Goal: Task Accomplishment & Management: Manage account settings

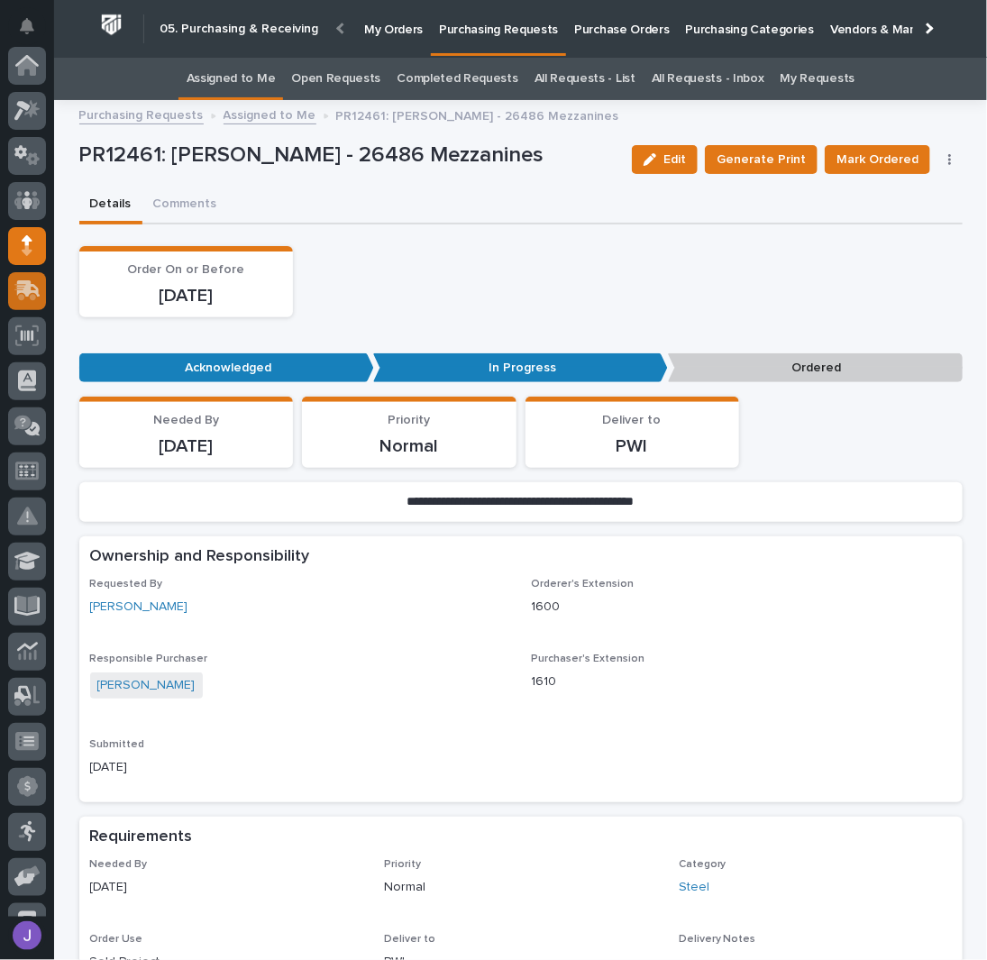
scroll to position [180, 0]
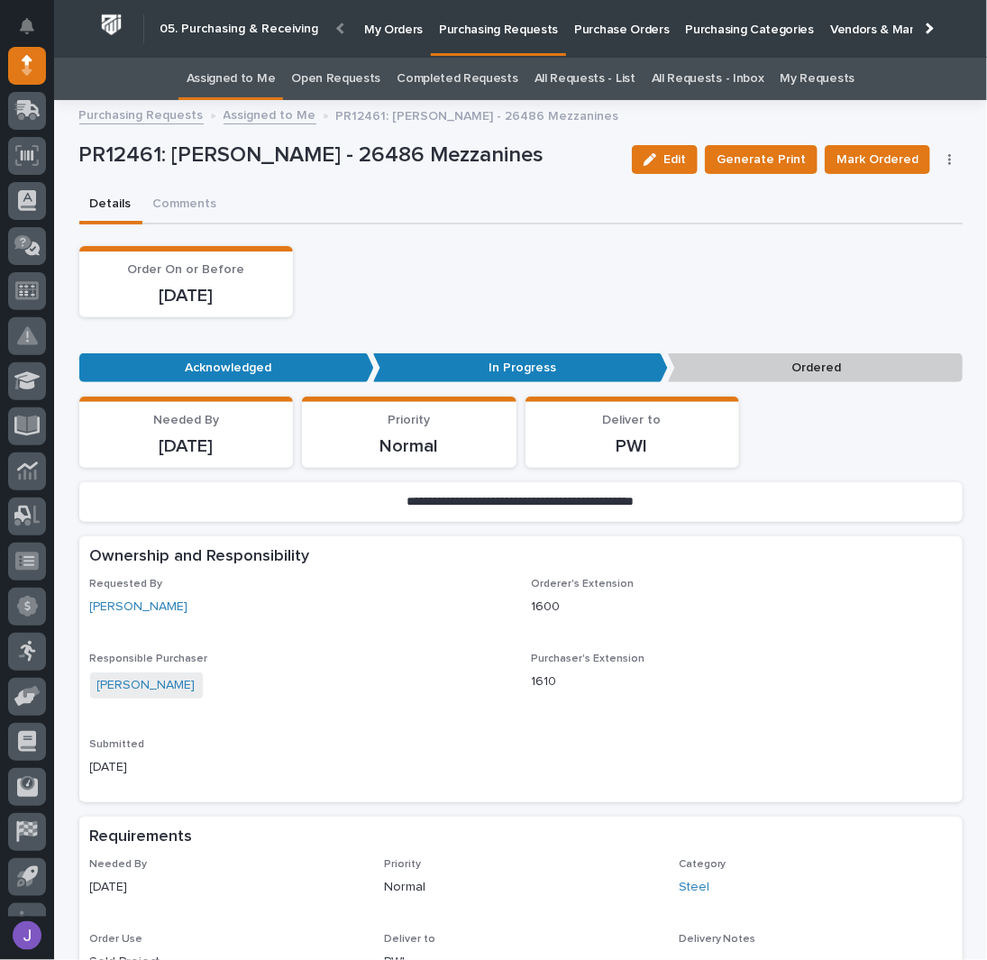
click at [495, 199] on div "Details Comments" at bounding box center [520, 206] width 883 height 38
click at [242, 71] on link "Assigned to Me" at bounding box center [231, 79] width 89 height 42
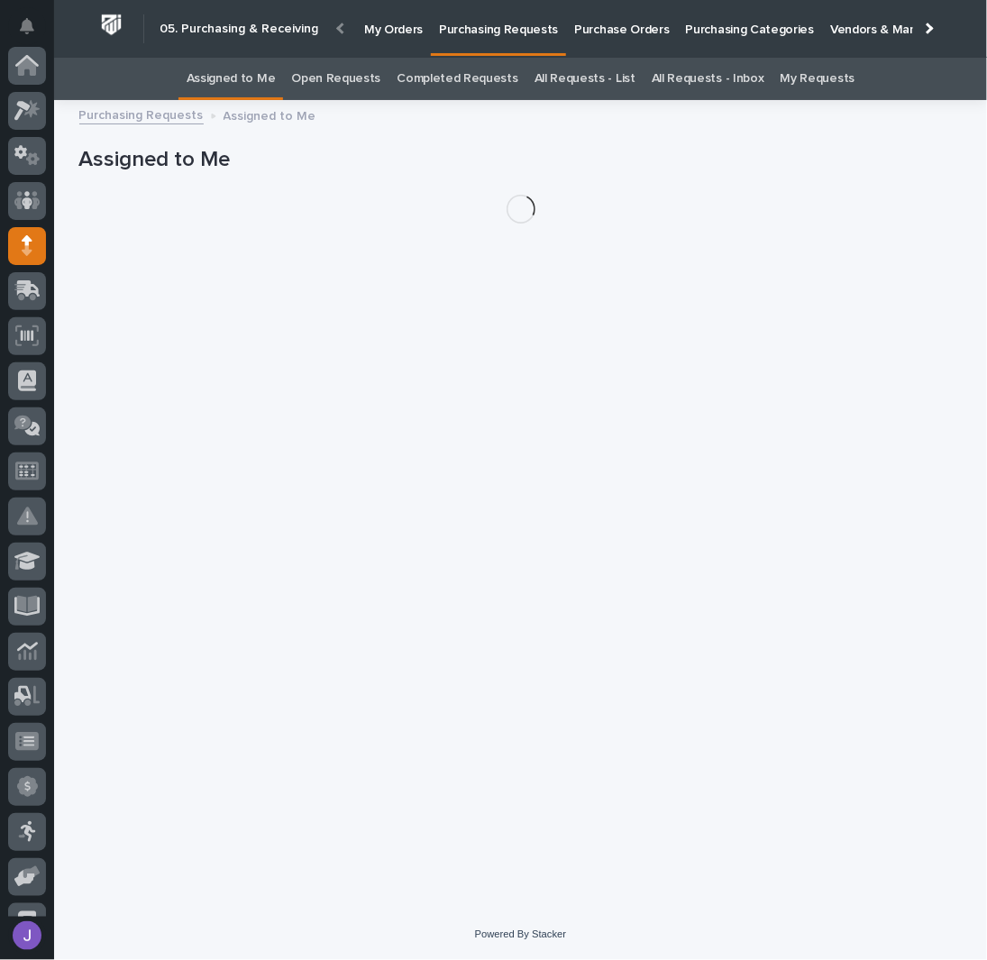
scroll to position [180, 0]
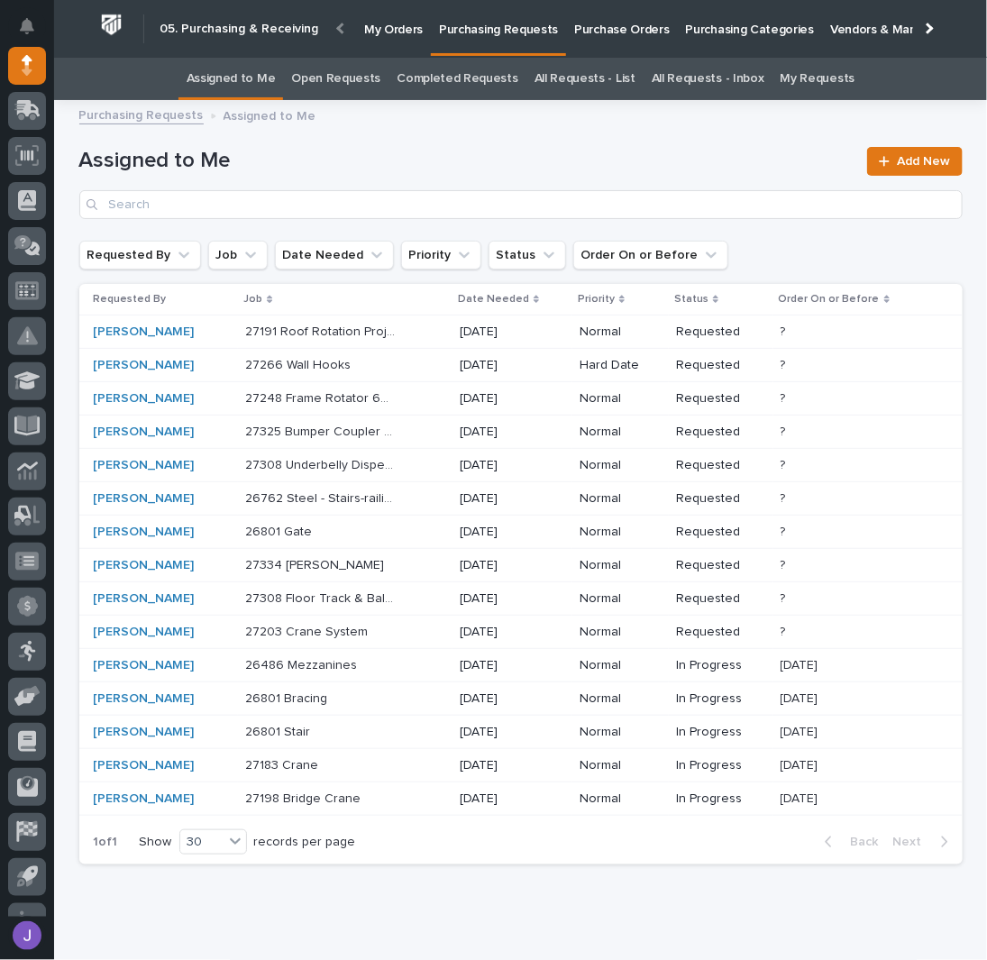
click at [385, 376] on div "27266 Wall Hooks 27266 Wall Hooks" at bounding box center [345, 366] width 200 height 30
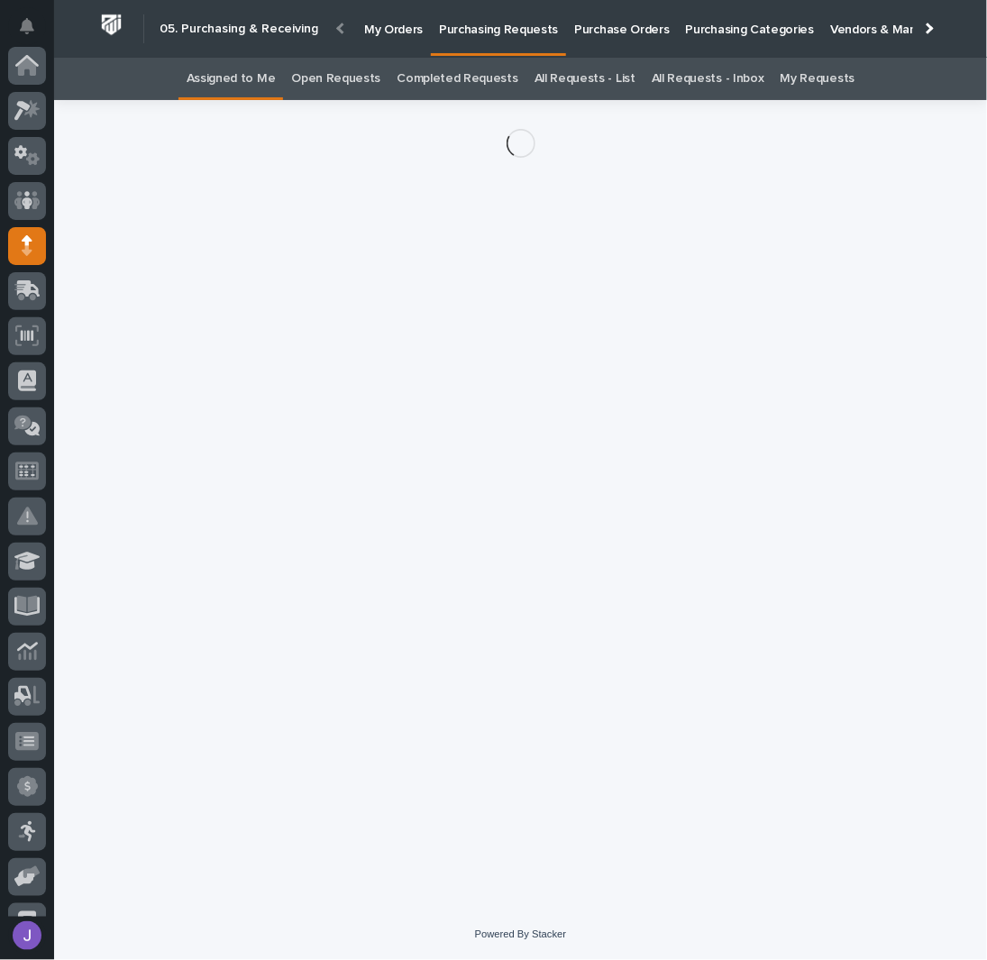
scroll to position [180, 0]
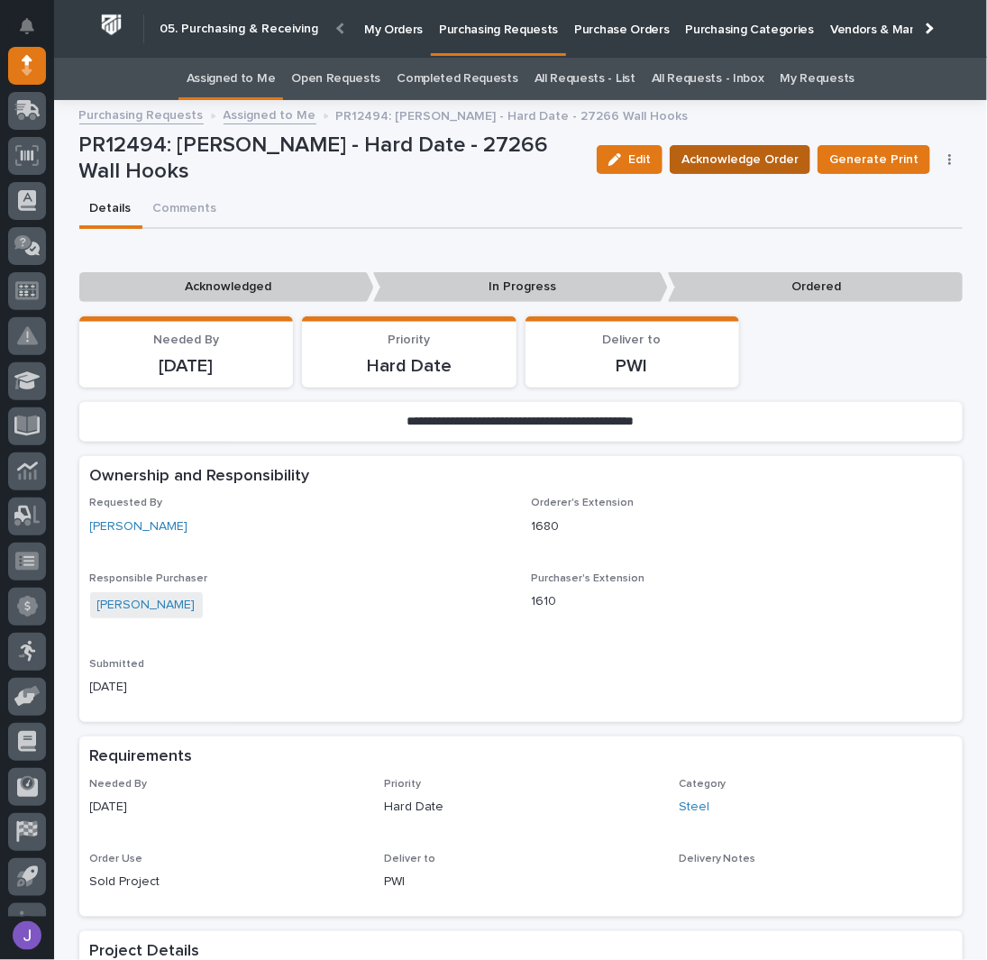
click at [726, 146] on button "Acknowledge Order" at bounding box center [740, 159] width 141 height 29
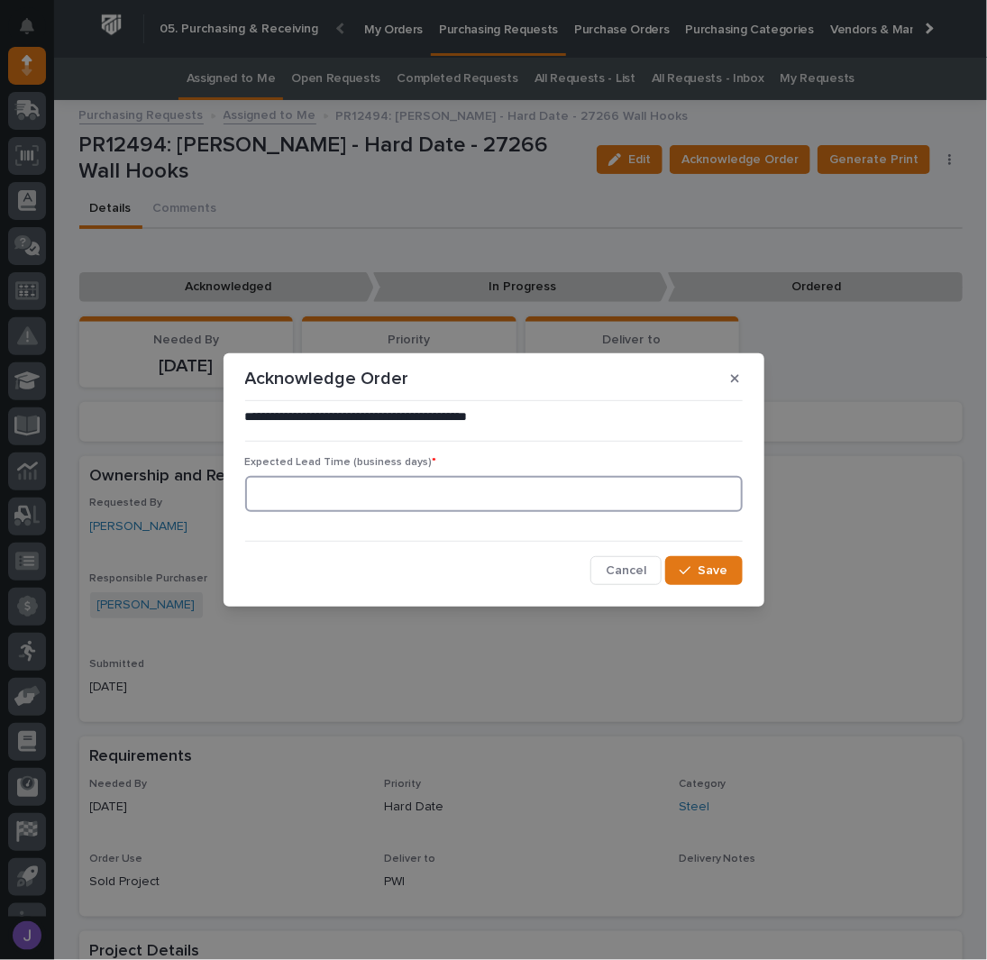
click at [393, 511] on input at bounding box center [493, 494] width 497 height 36
type input "0"
click at [726, 575] on span "Save" at bounding box center [713, 570] width 30 height 16
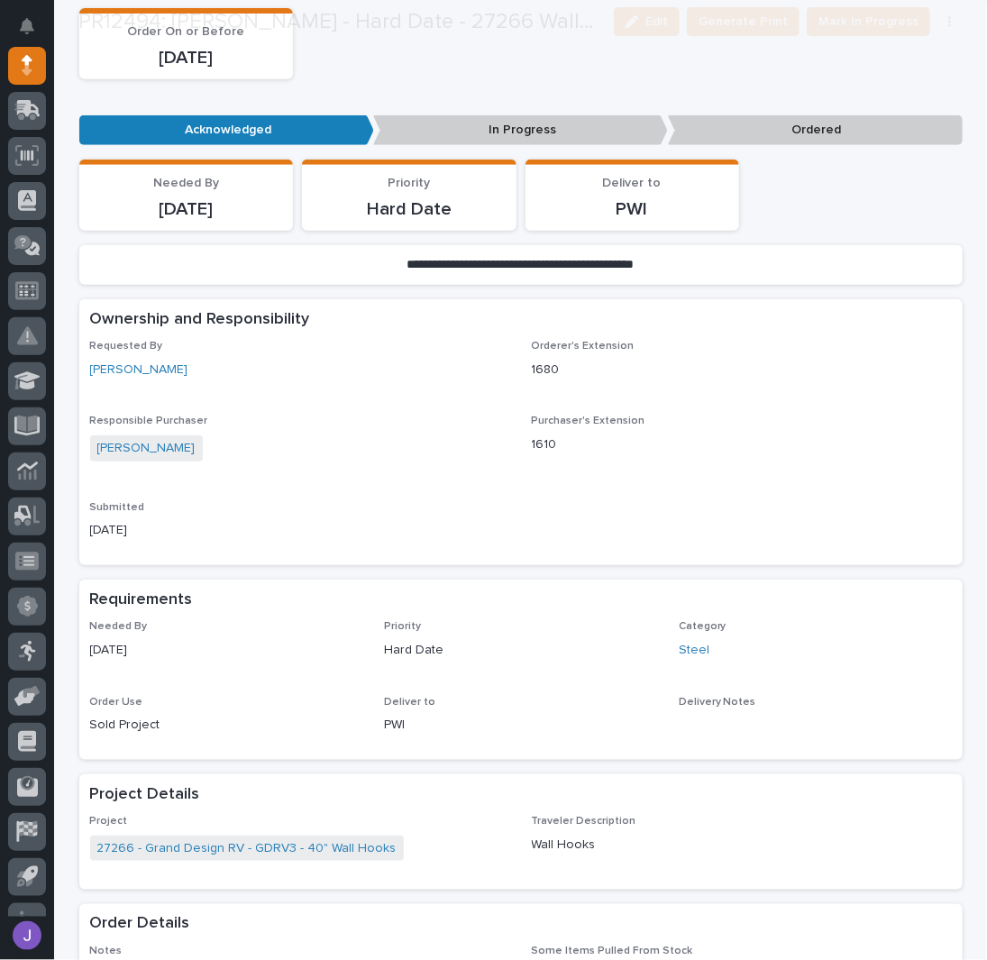
scroll to position [480, 0]
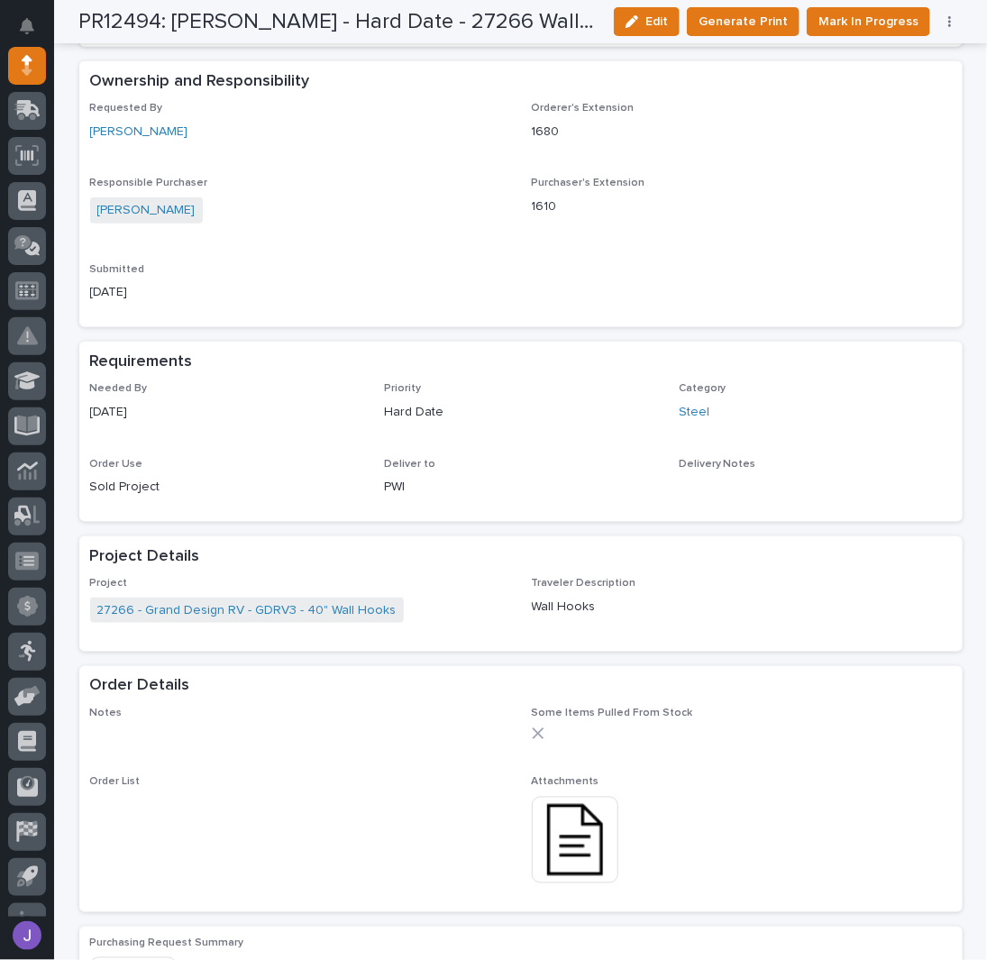
click at [584, 843] on img at bounding box center [575, 840] width 87 height 87
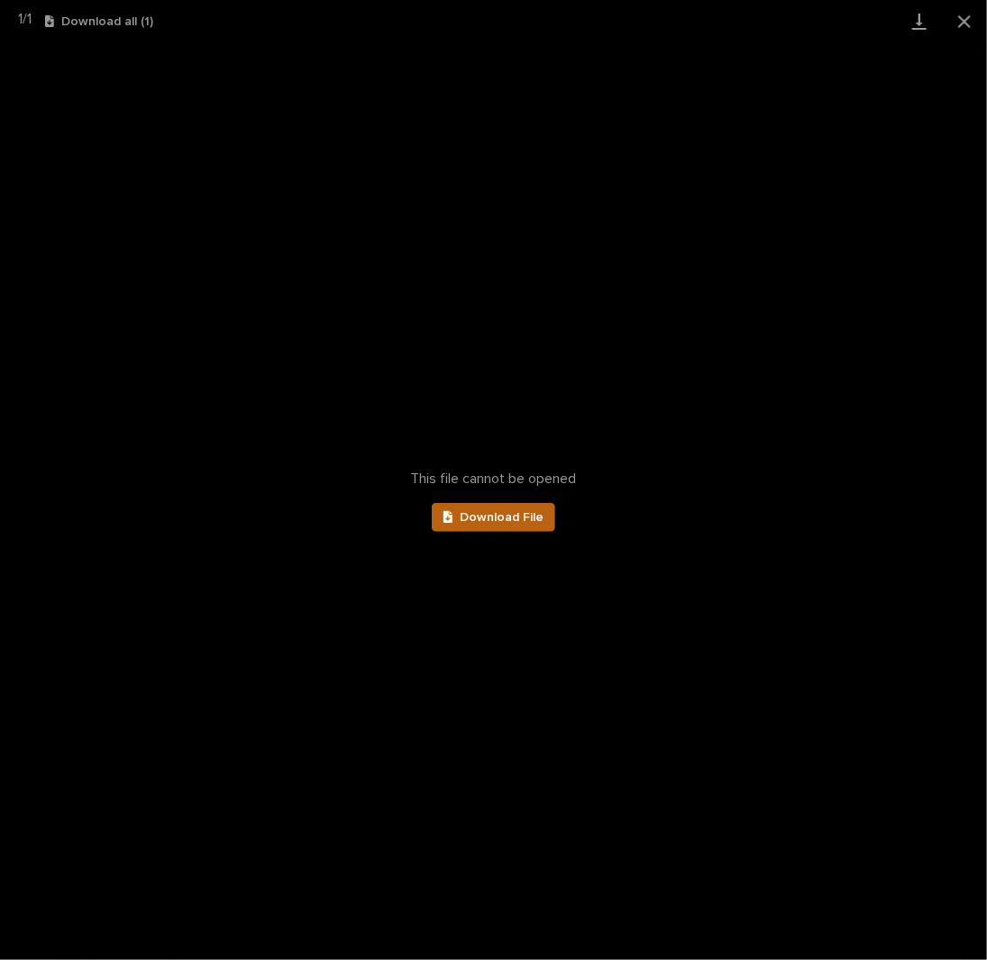
click at [531, 507] on link "Download File" at bounding box center [494, 517] width 124 height 29
click at [963, 29] on button "Close gallery" at bounding box center [964, 21] width 45 height 42
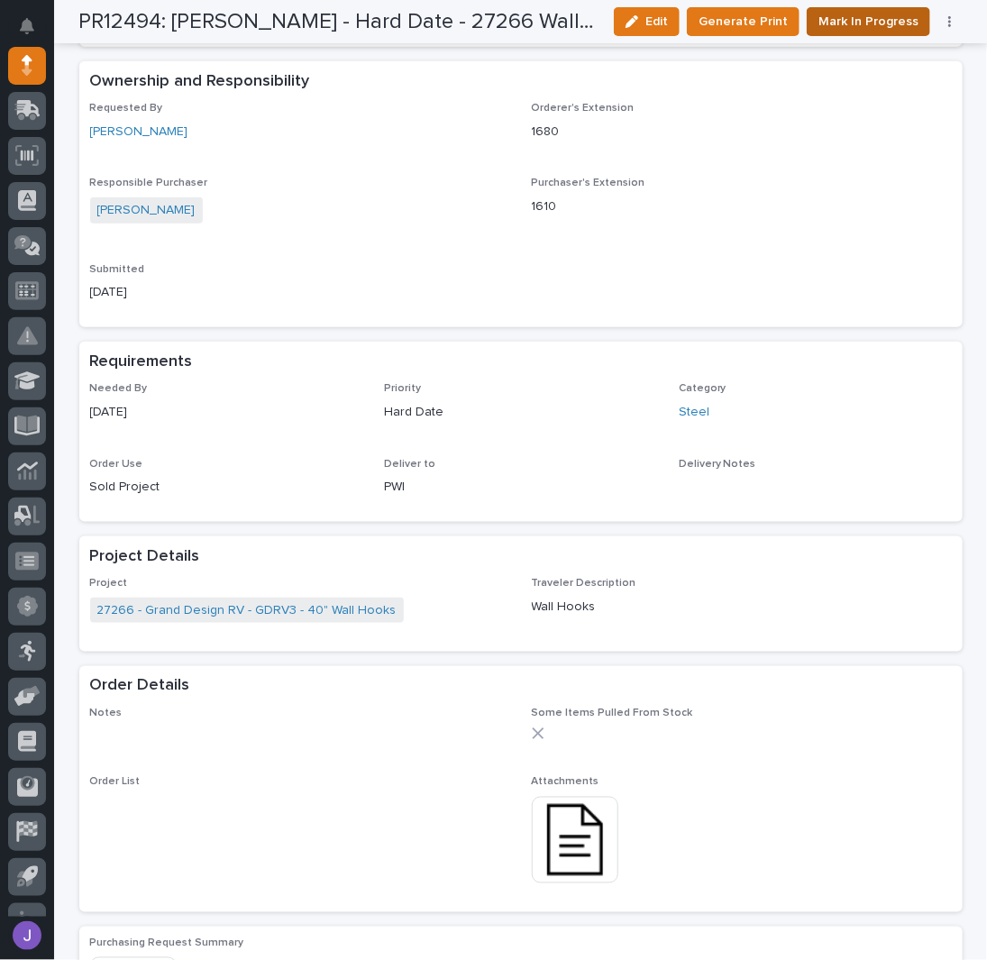
click at [885, 18] on span "Mark In Progress" at bounding box center [868, 22] width 100 height 22
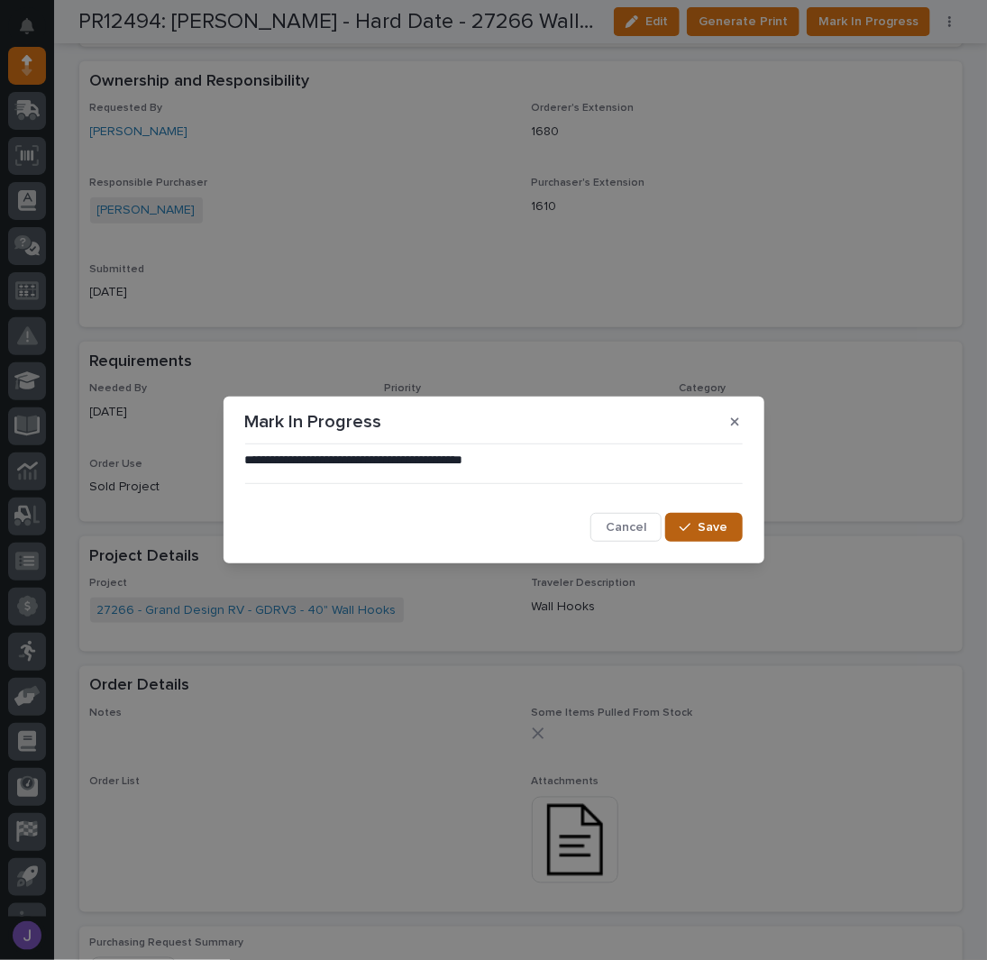
click at [732, 520] on button "Save" at bounding box center [703, 527] width 77 height 29
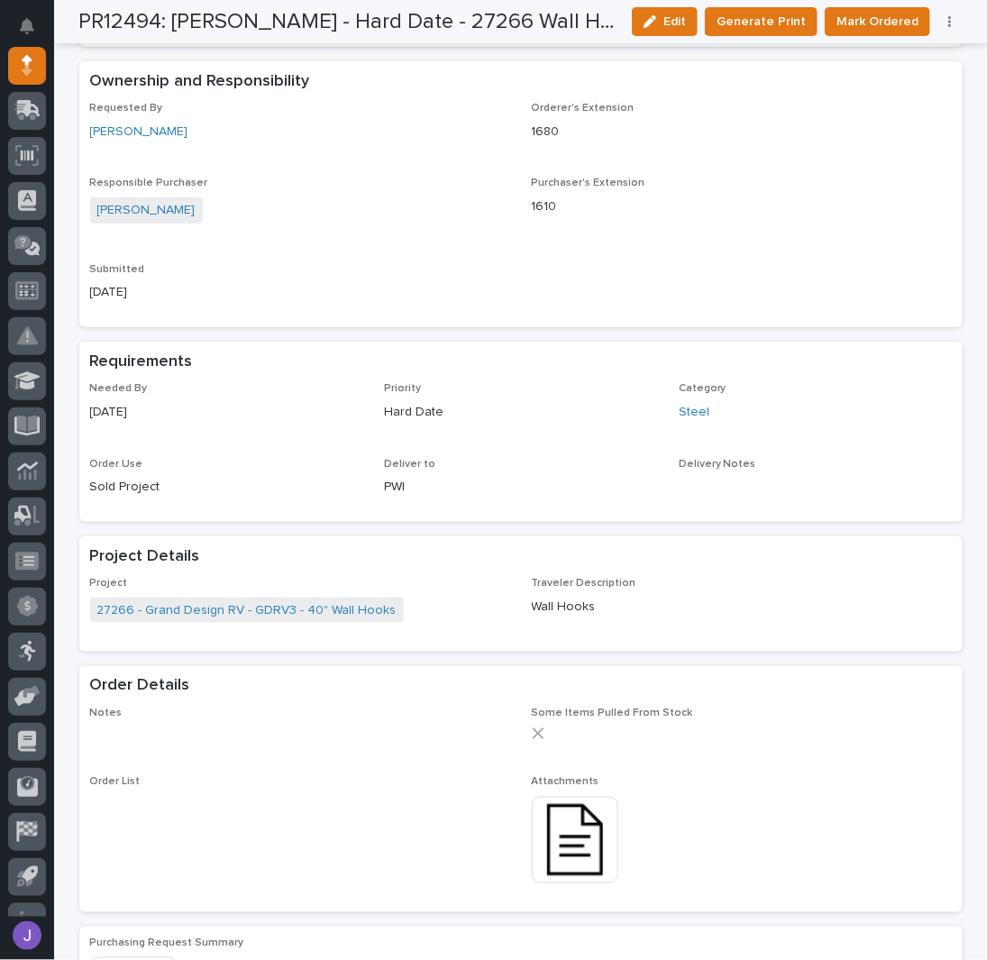
scroll to position [0, 0]
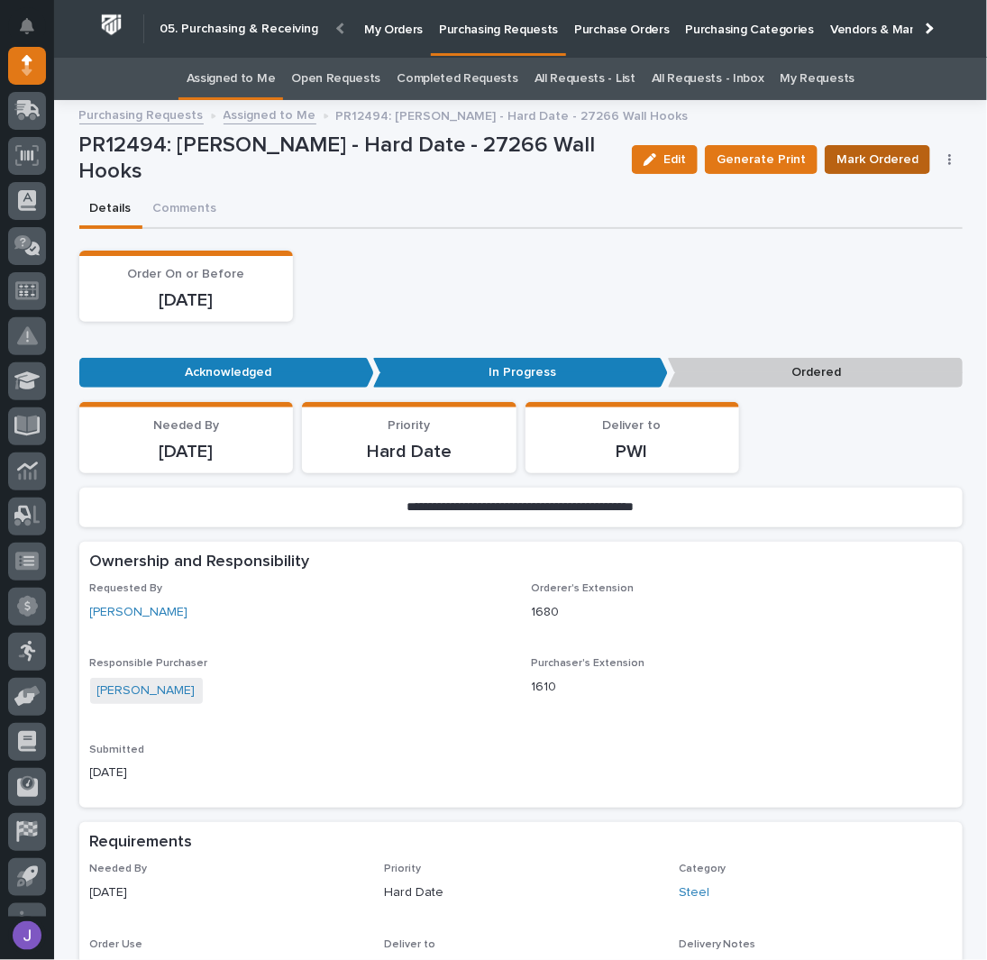
click at [889, 169] on span "Mark Ordered" at bounding box center [877, 160] width 82 height 22
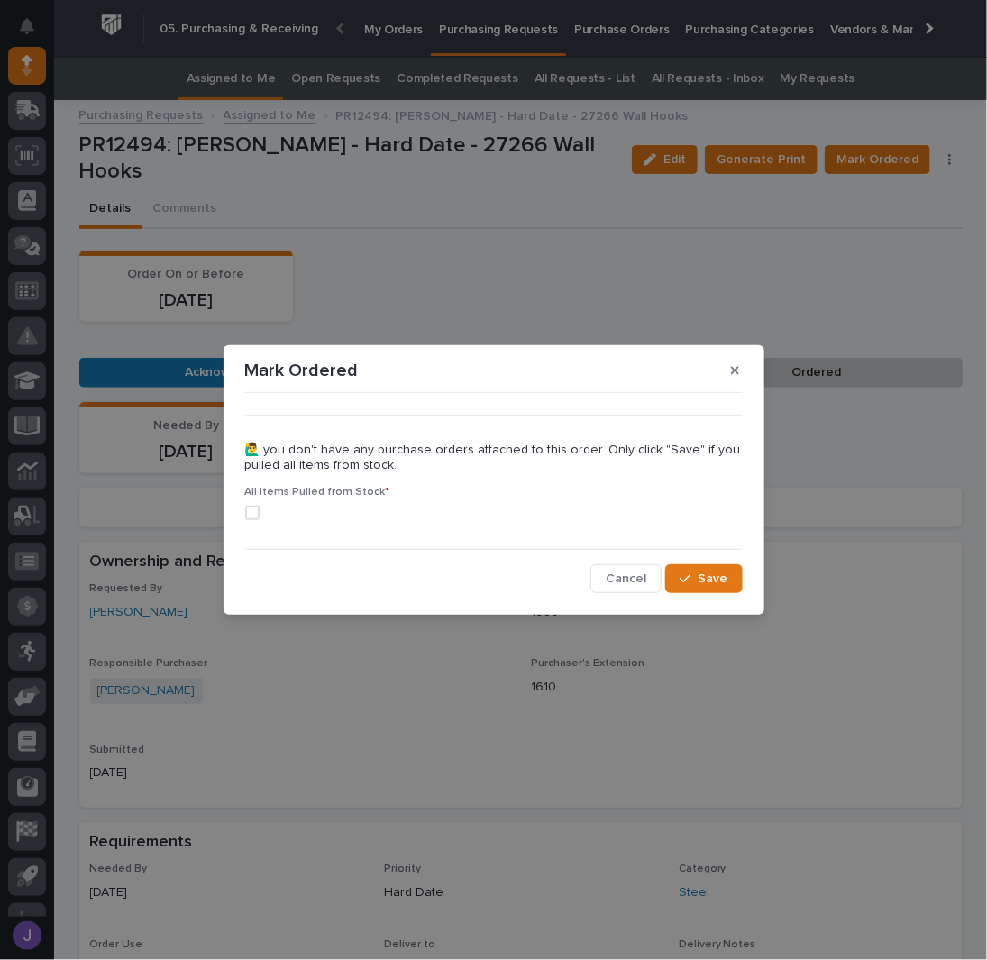
drag, startPoint x: 256, startPoint y: 513, endPoint x: 330, endPoint y: 529, distance: 75.7
click at [258, 513] on span at bounding box center [252, 513] width 14 height 14
click at [694, 575] on div "button" at bounding box center [688, 578] width 18 height 13
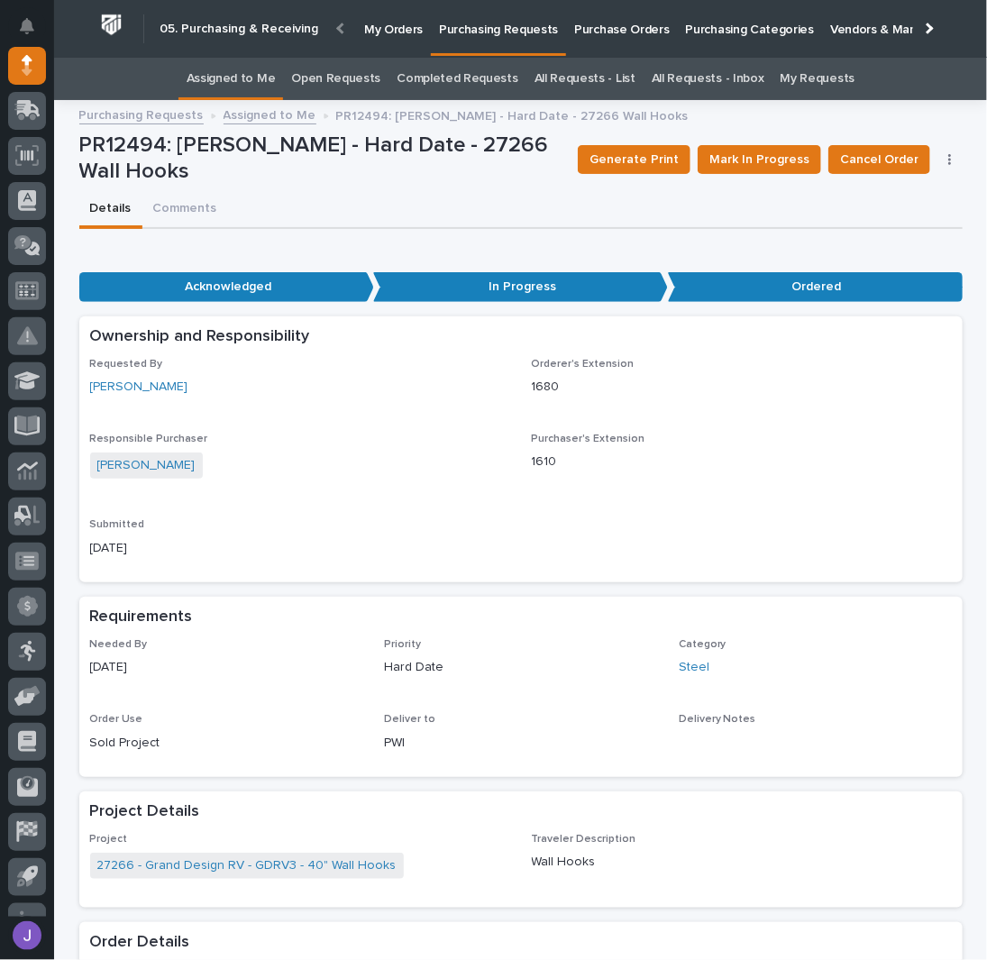
click at [234, 87] on link "Assigned to Me" at bounding box center [231, 79] width 89 height 42
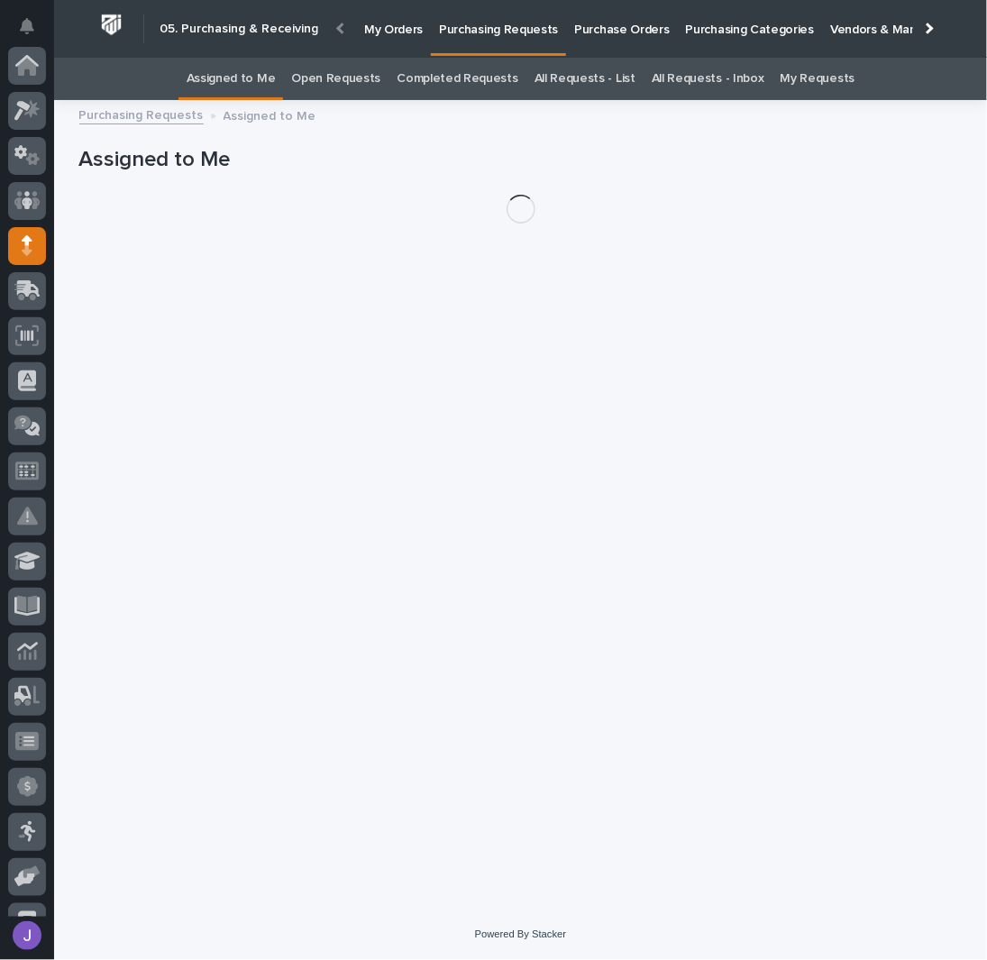
scroll to position [180, 0]
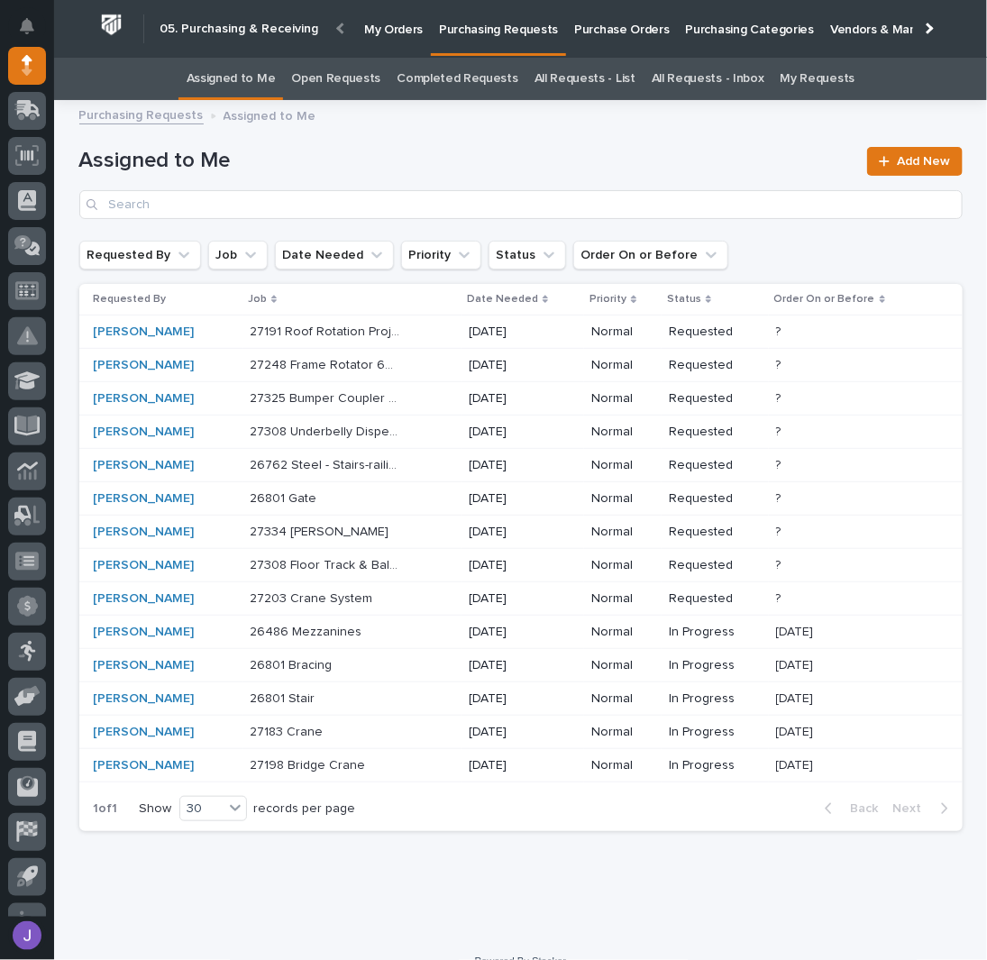
click at [408, 397] on div "27325 Bumper Coupler Side Entry - Steel 27325 Bumper Coupler Side Entry - Steel" at bounding box center [352, 399] width 205 height 30
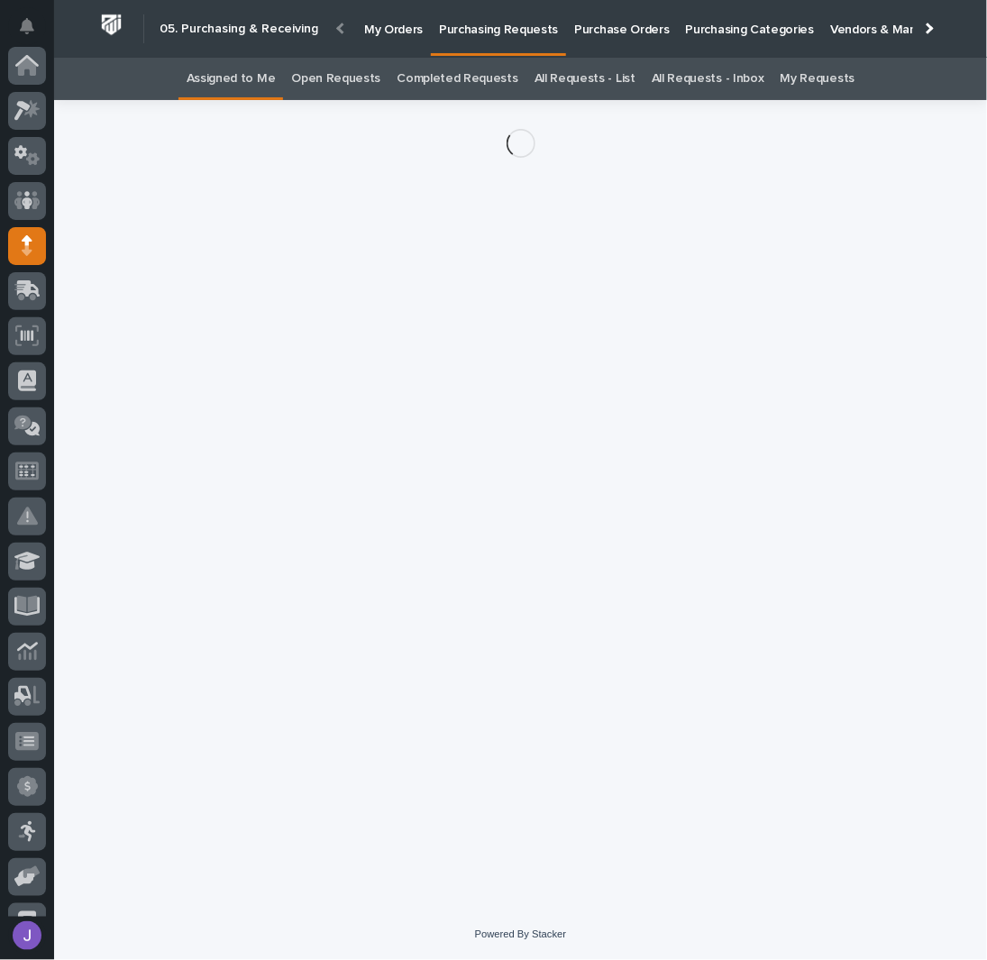
scroll to position [180, 0]
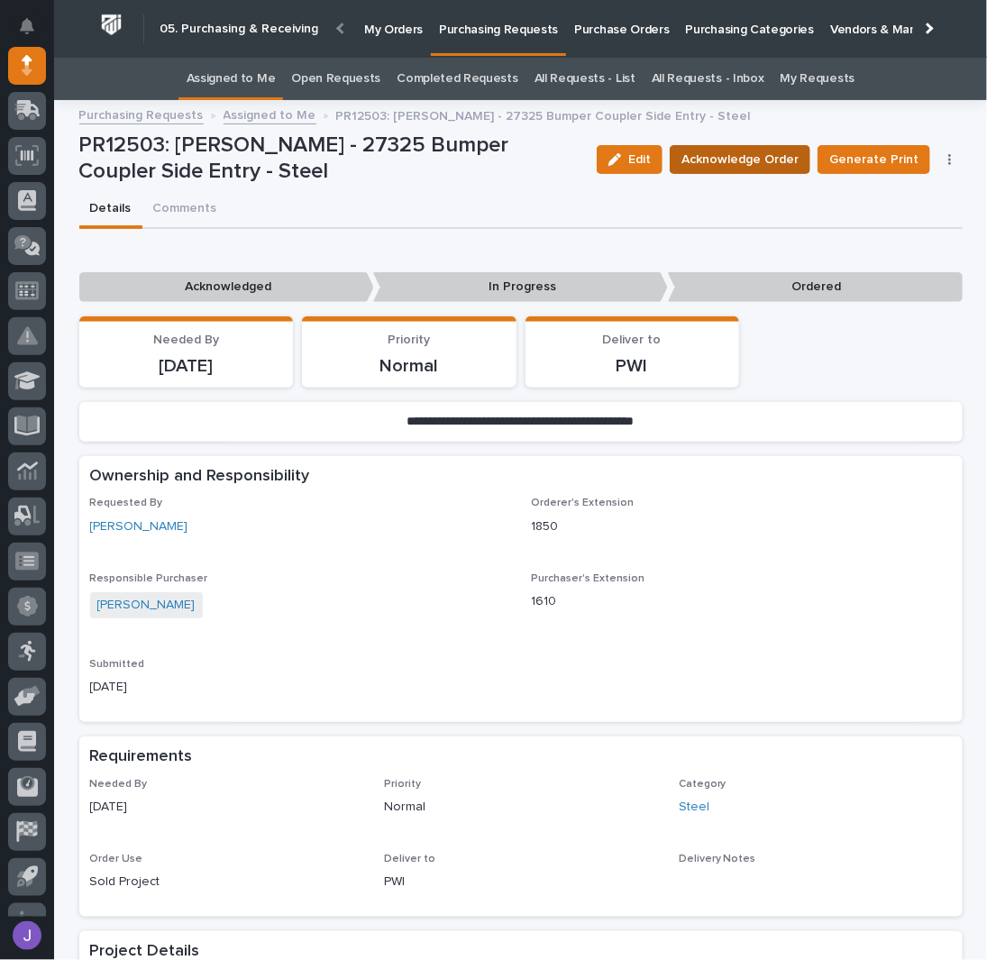
click at [748, 160] on span "Acknowledge Order" at bounding box center [739, 160] width 117 height 22
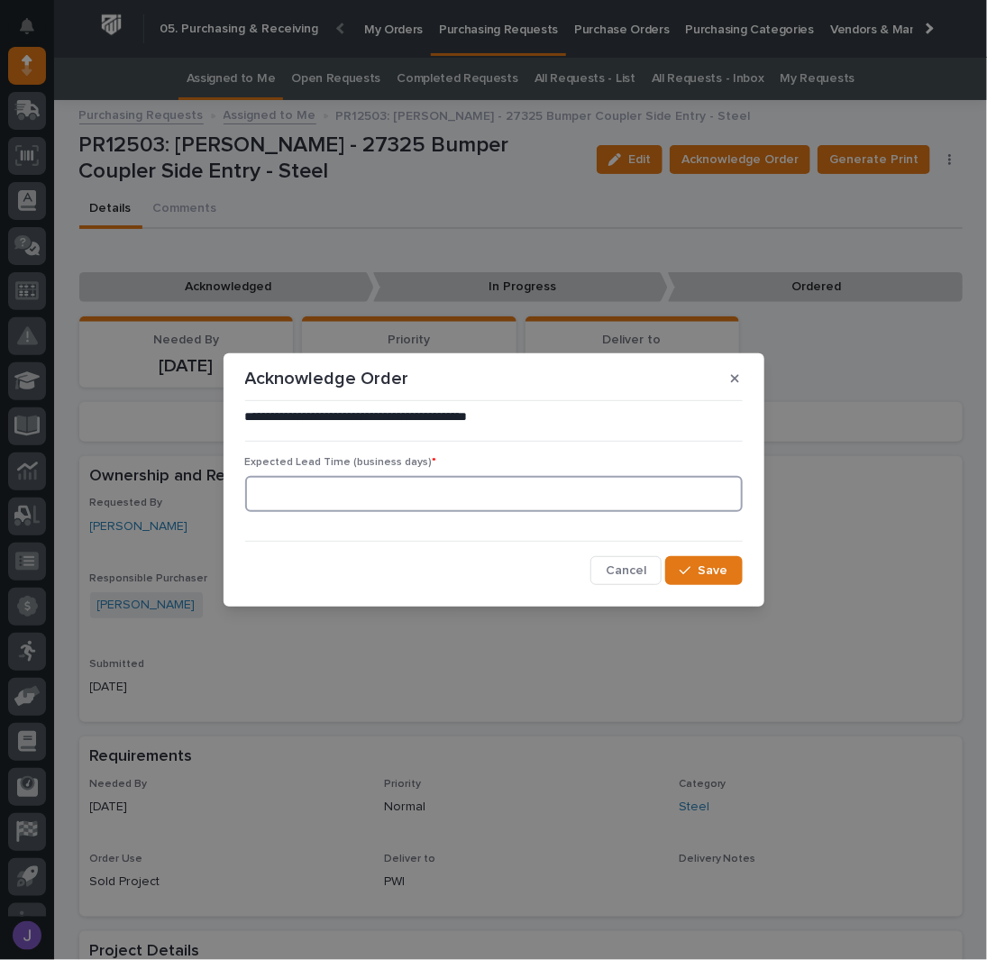
click at [381, 506] on input at bounding box center [493, 494] width 497 height 36
type input "0"
click at [712, 565] on span "Save" at bounding box center [713, 570] width 30 height 16
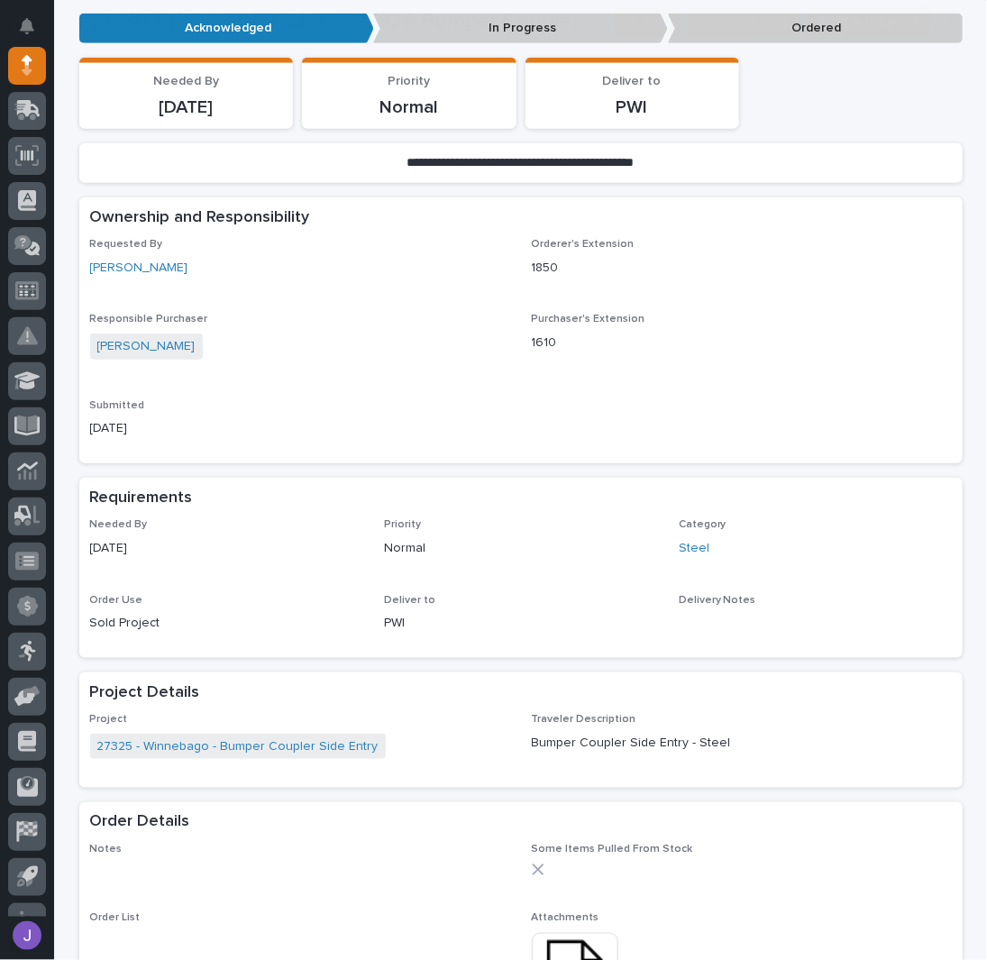
scroll to position [600, 0]
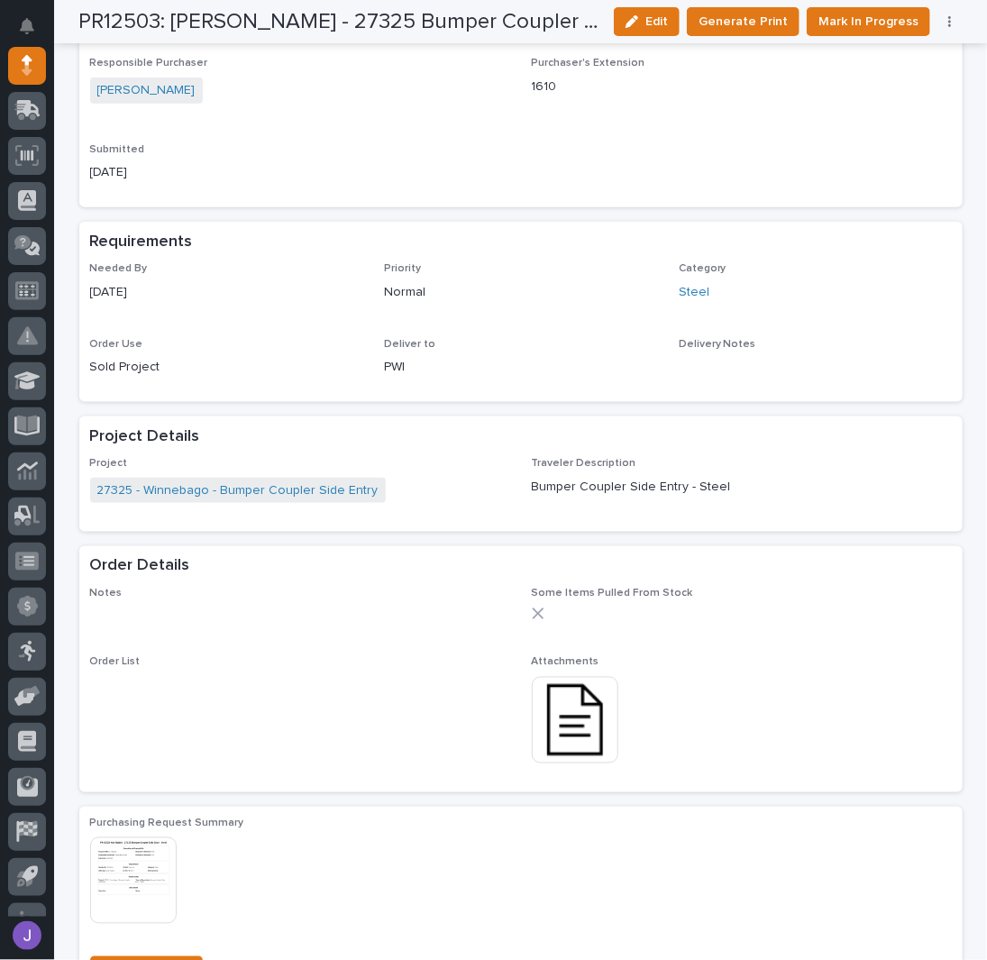
click at [587, 740] on img at bounding box center [575, 720] width 87 height 87
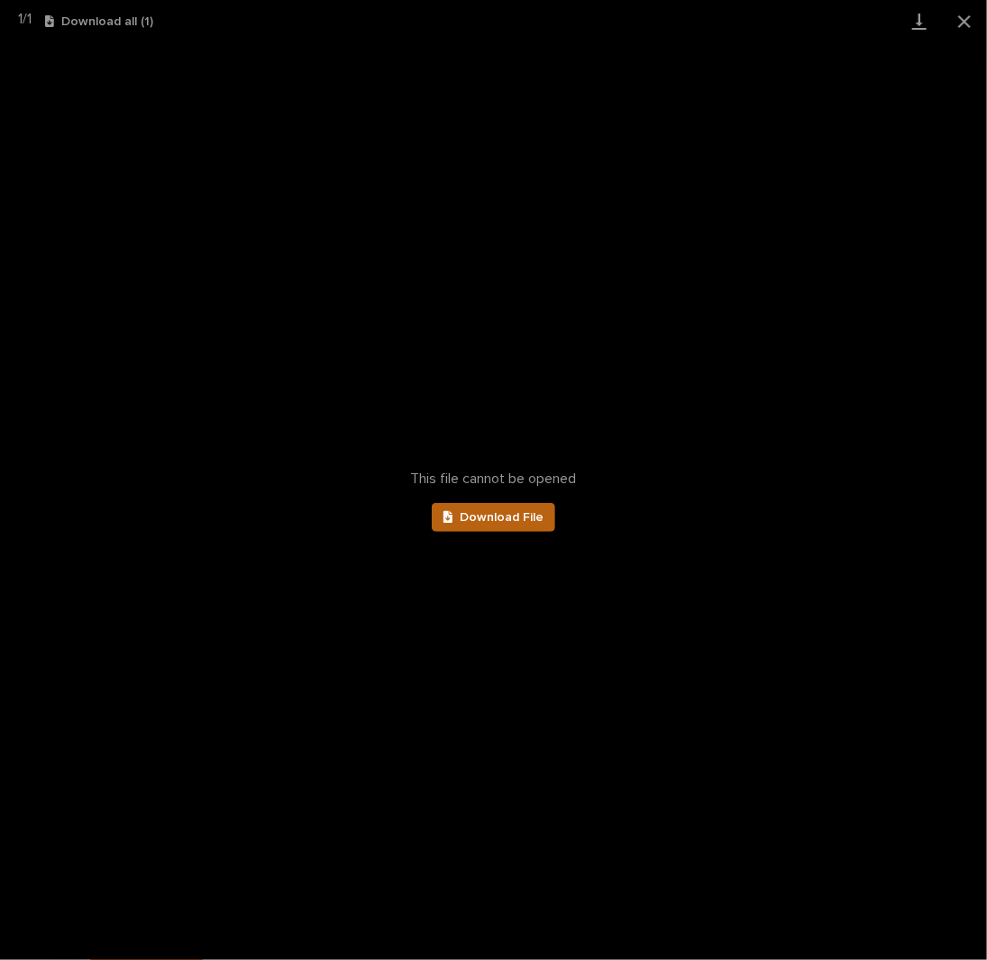
click at [484, 529] on link "Download File" at bounding box center [494, 517] width 124 height 29
click at [962, 22] on button "Close gallery" at bounding box center [964, 21] width 45 height 42
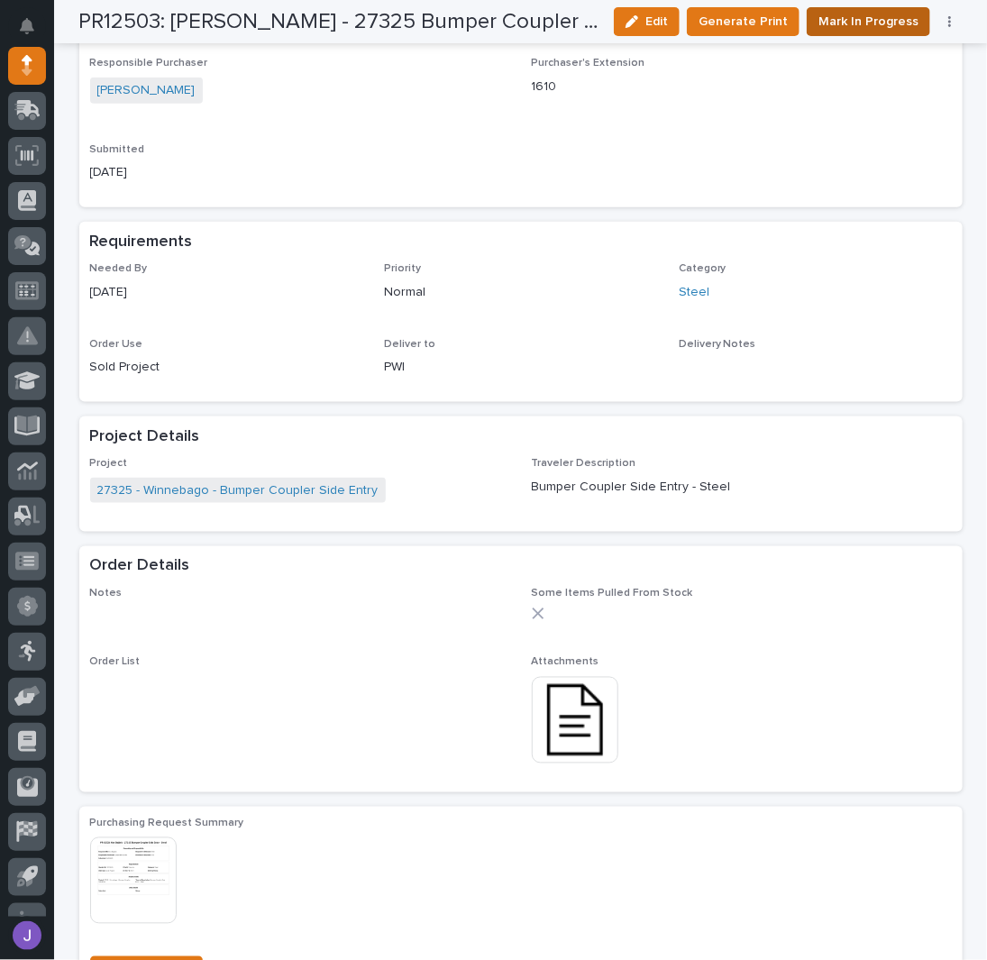
click at [842, 25] on span "Mark In Progress" at bounding box center [868, 22] width 100 height 22
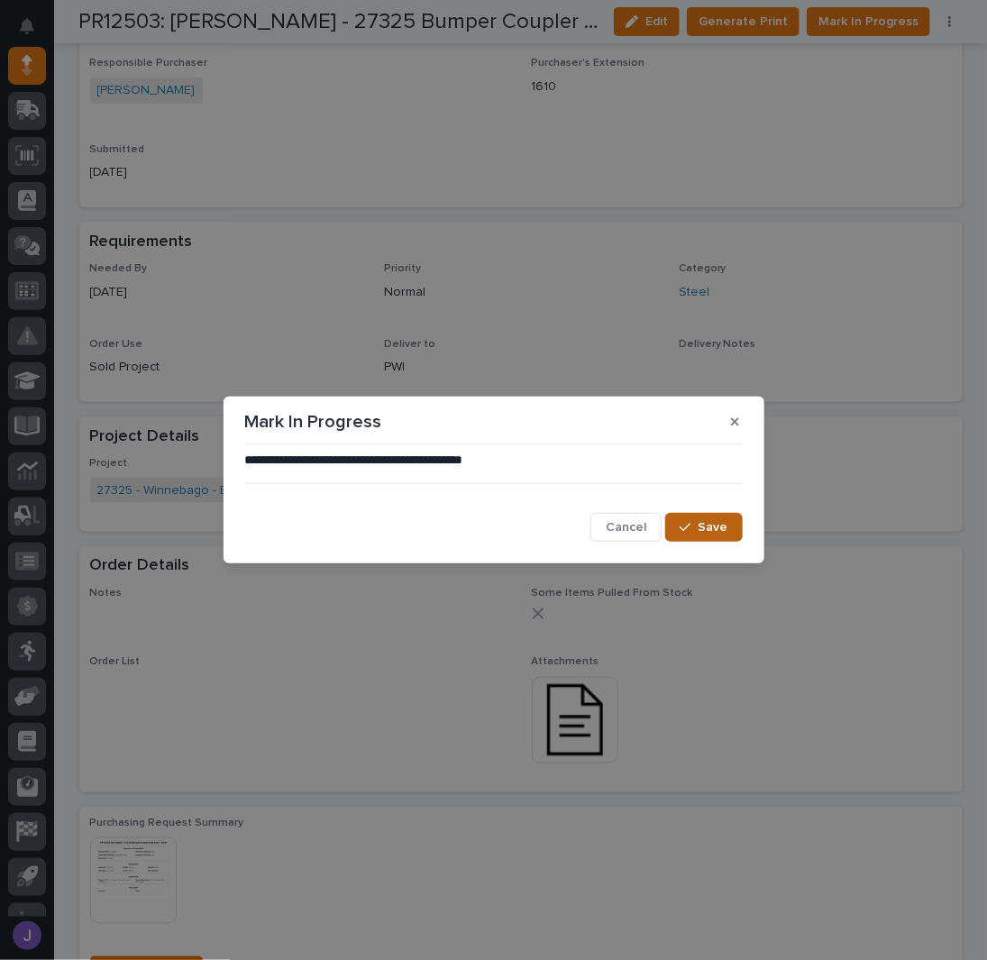
click at [728, 524] on button "Save" at bounding box center [703, 527] width 77 height 29
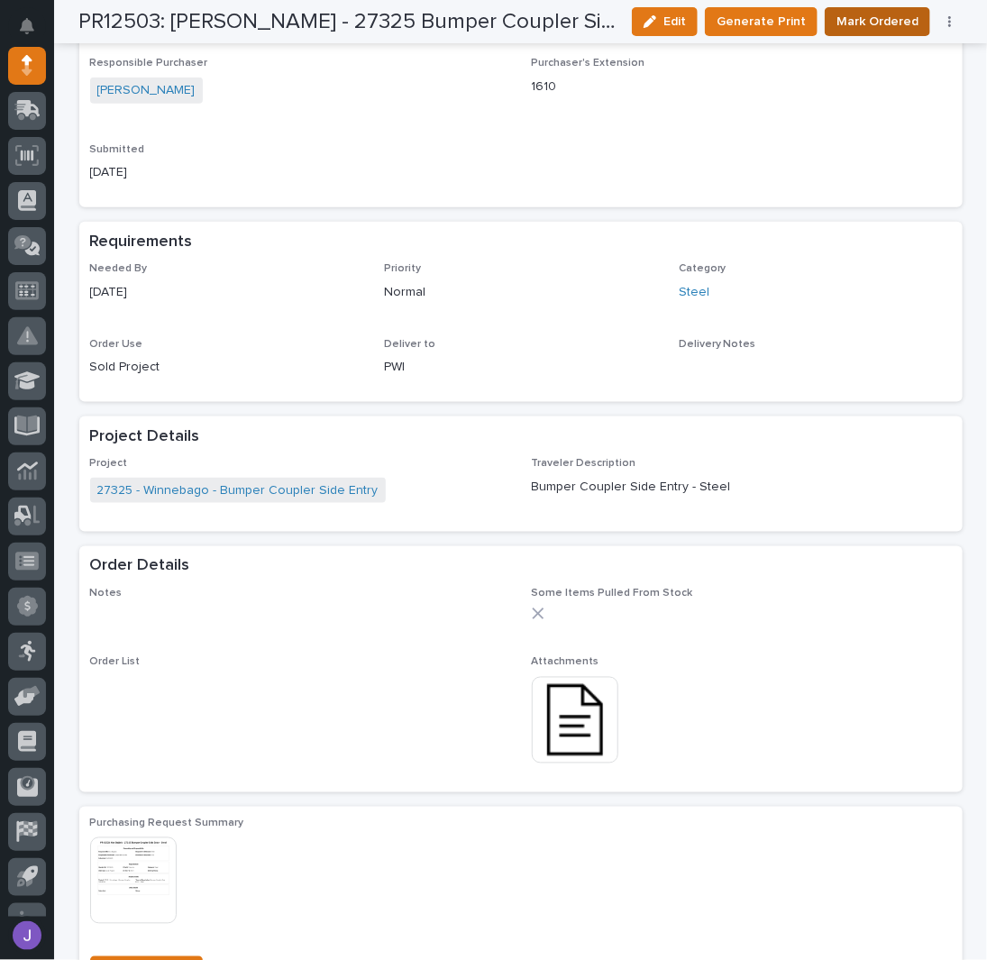
click at [890, 24] on span "Mark Ordered" at bounding box center [877, 22] width 82 height 22
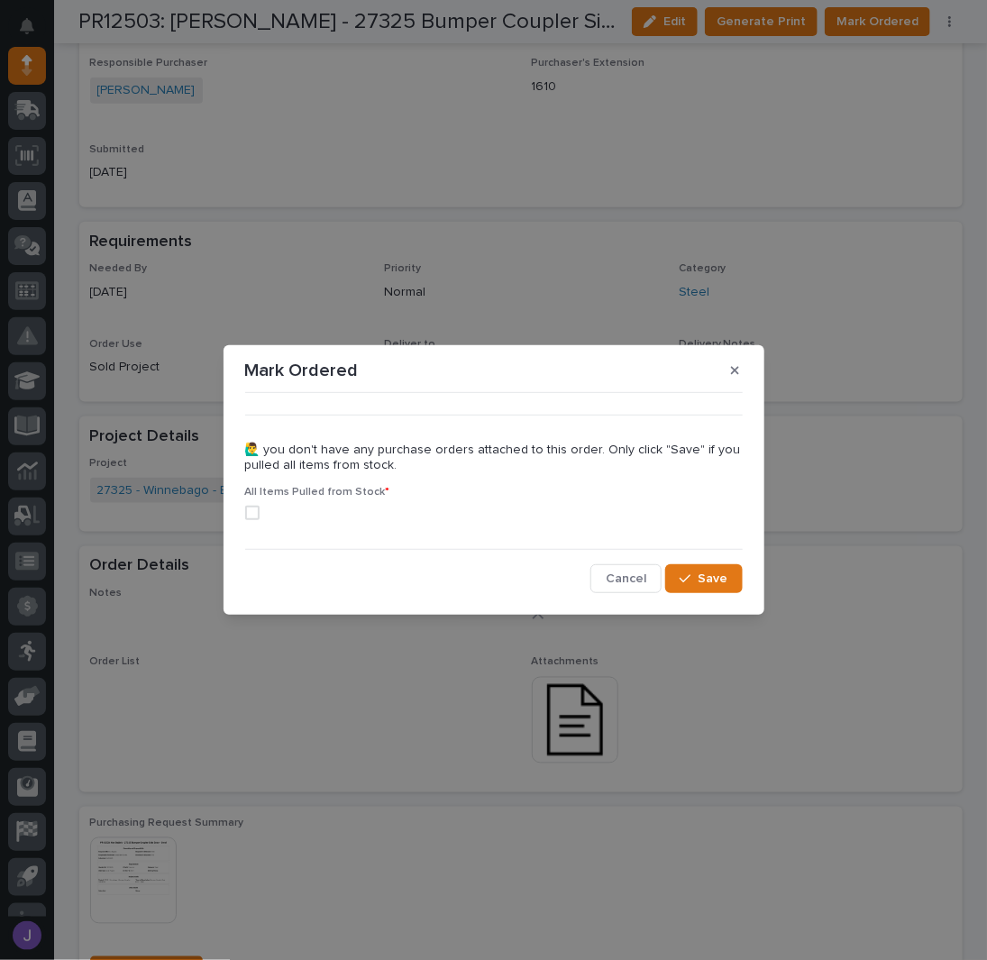
click at [257, 511] on span at bounding box center [252, 513] width 14 height 14
click at [715, 580] on span "Save" at bounding box center [713, 578] width 30 height 16
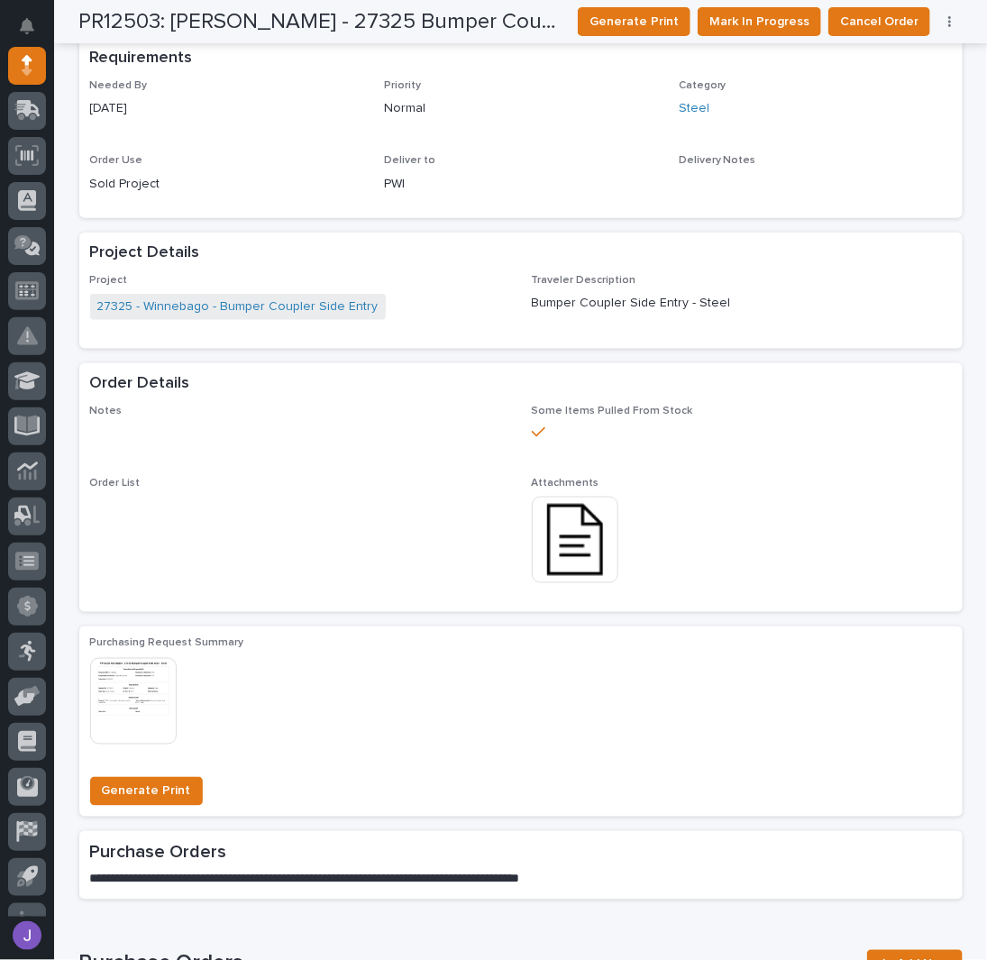
scroll to position [0, 0]
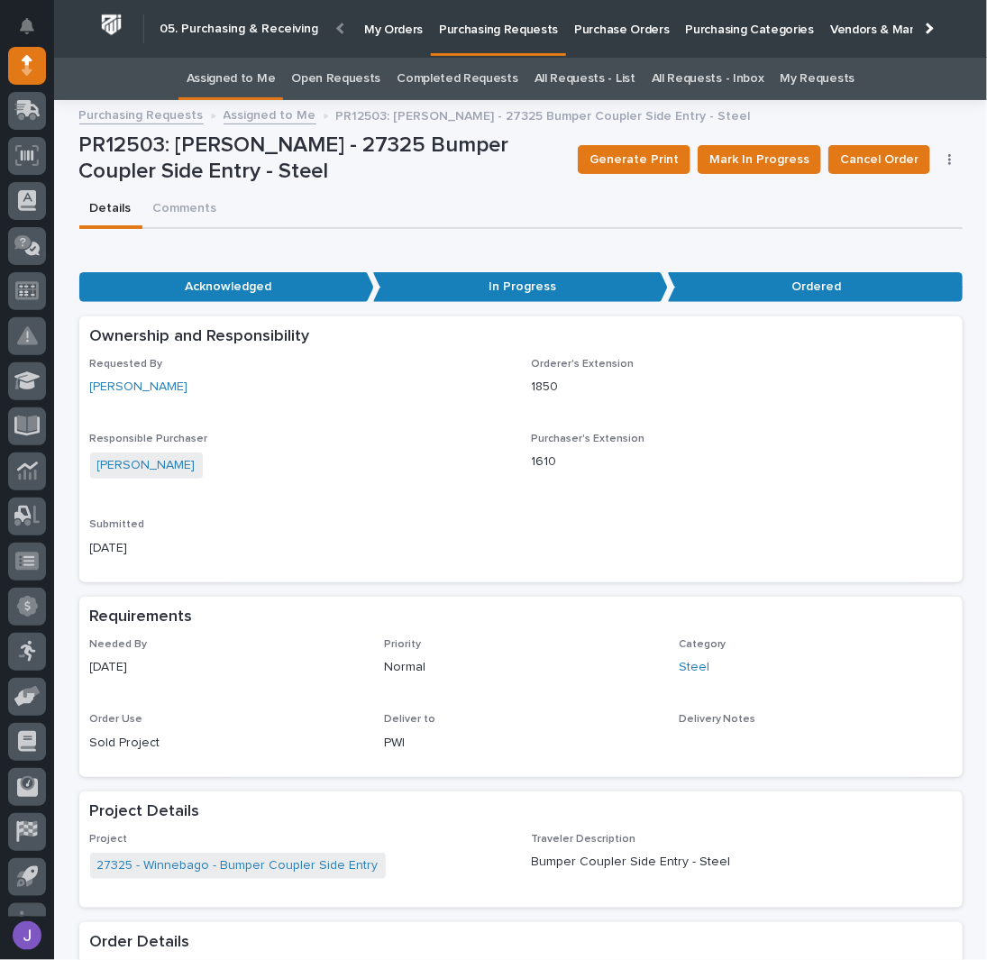
click at [268, 85] on link "Assigned to Me" at bounding box center [231, 79] width 89 height 42
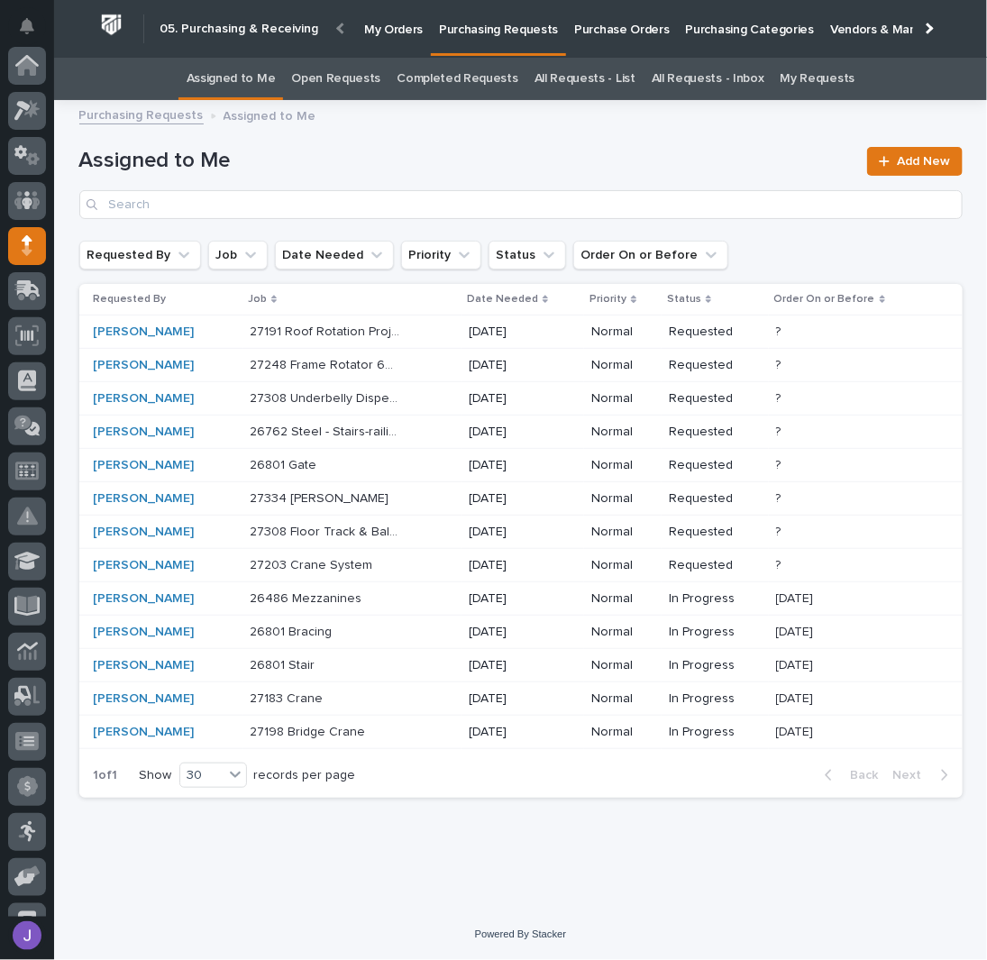
scroll to position [180, 0]
click at [508, 172] on h1 "Assigned to Me" at bounding box center [468, 161] width 778 height 26
click at [416, 440] on div "26762 Steel - Stairs-railings 26762 Steel - Stairs-railings" at bounding box center [352, 432] width 205 height 30
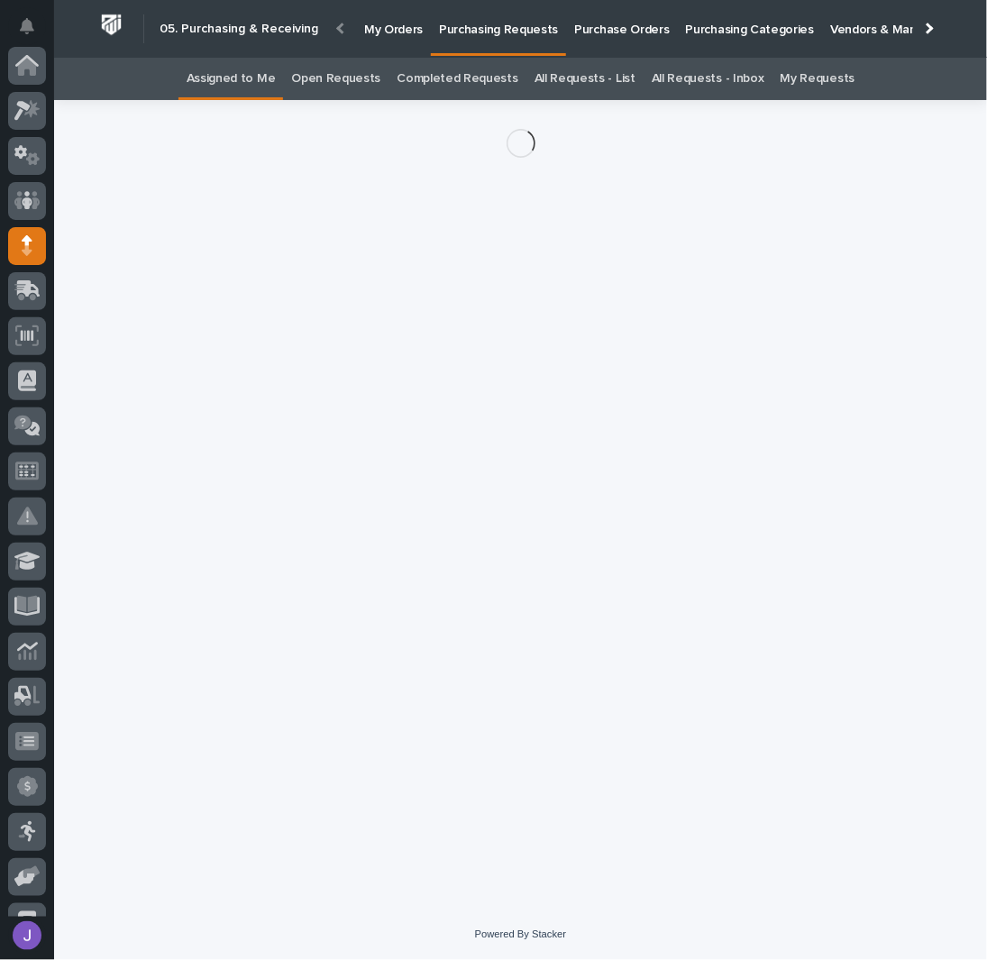
scroll to position [180, 0]
